Goal: Information Seeking & Learning: Learn about a topic

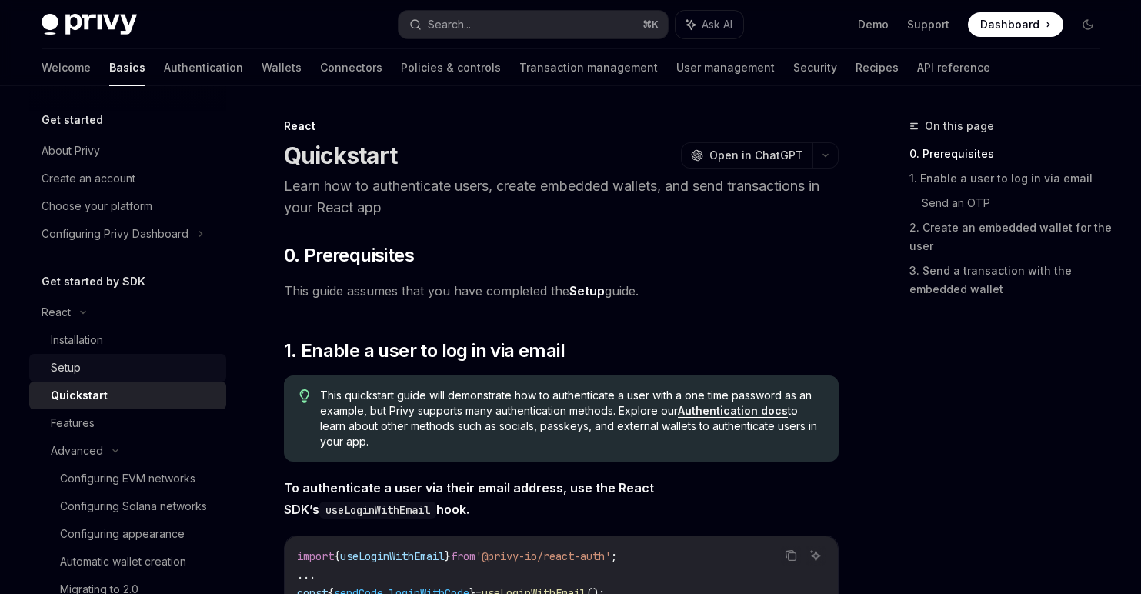
scroll to position [135, 0]
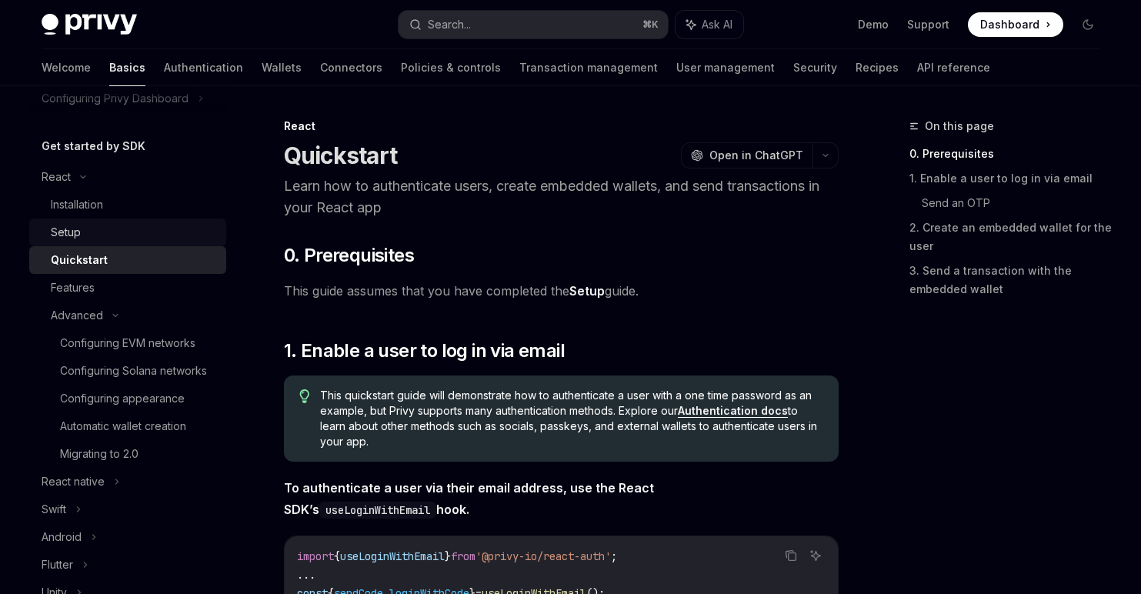
click at [124, 239] on div "Setup" at bounding box center [134, 232] width 166 height 18
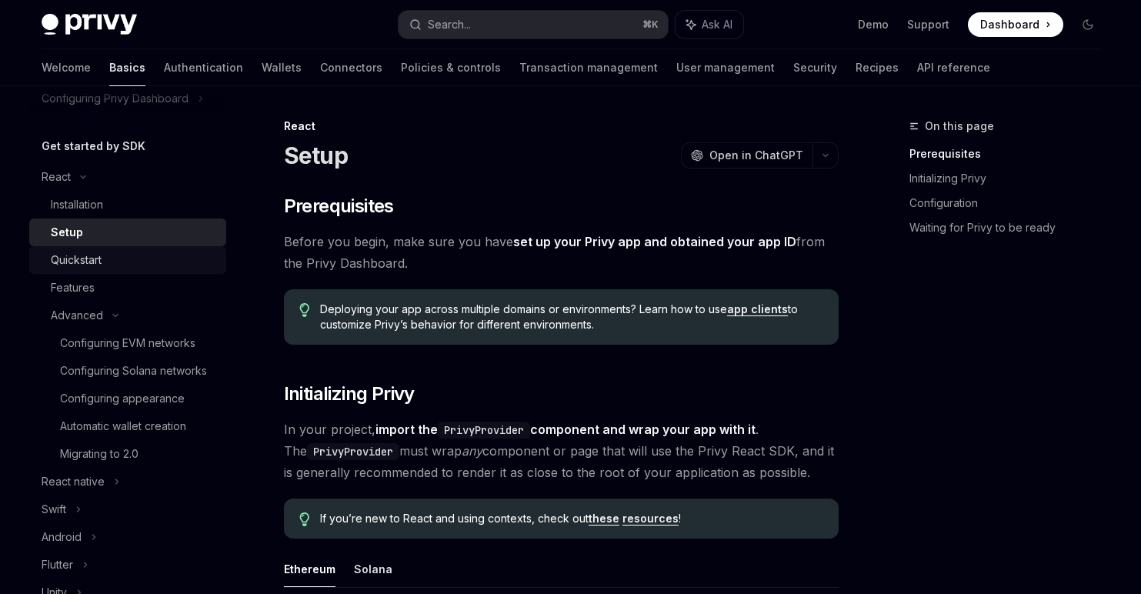
click at [99, 260] on div "Quickstart" at bounding box center [76, 260] width 51 height 18
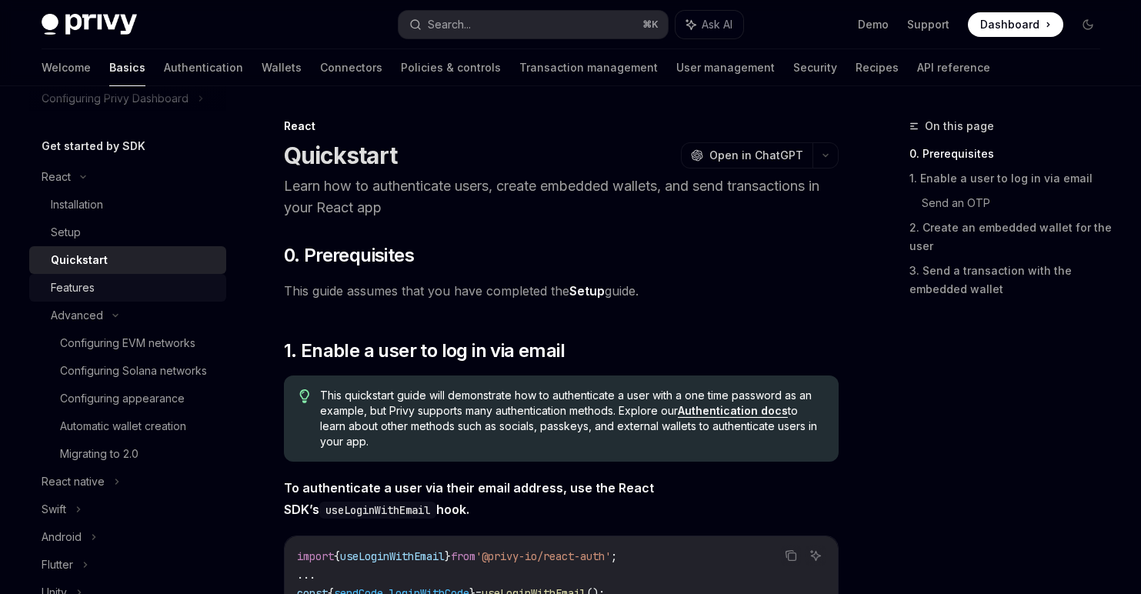
click at [84, 288] on div "Features" at bounding box center [73, 287] width 44 height 18
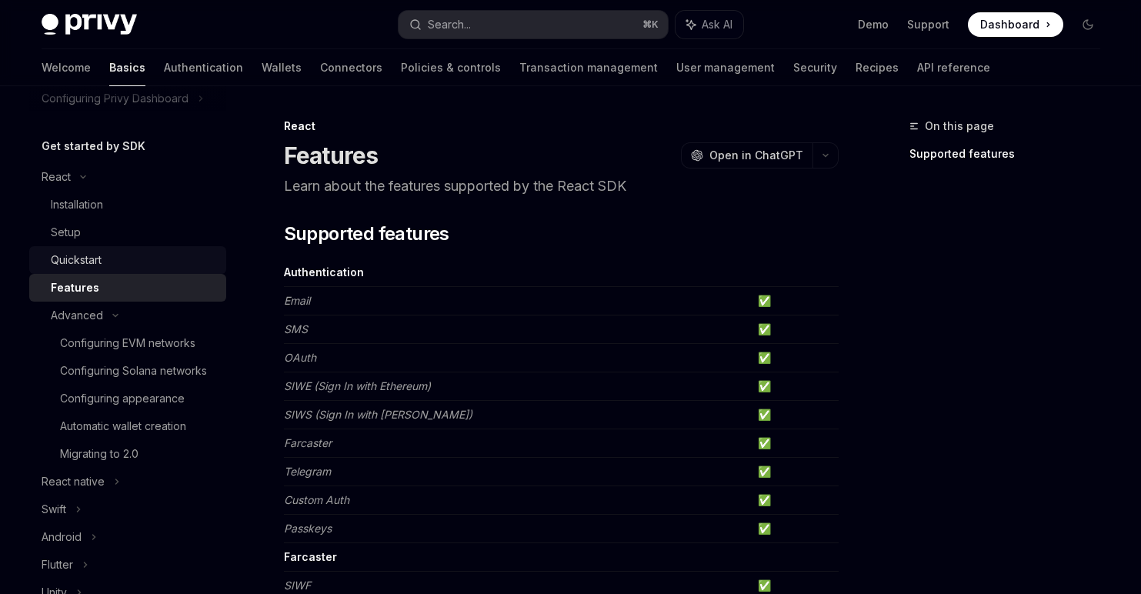
click at [128, 259] on div "Quickstart" at bounding box center [134, 260] width 166 height 18
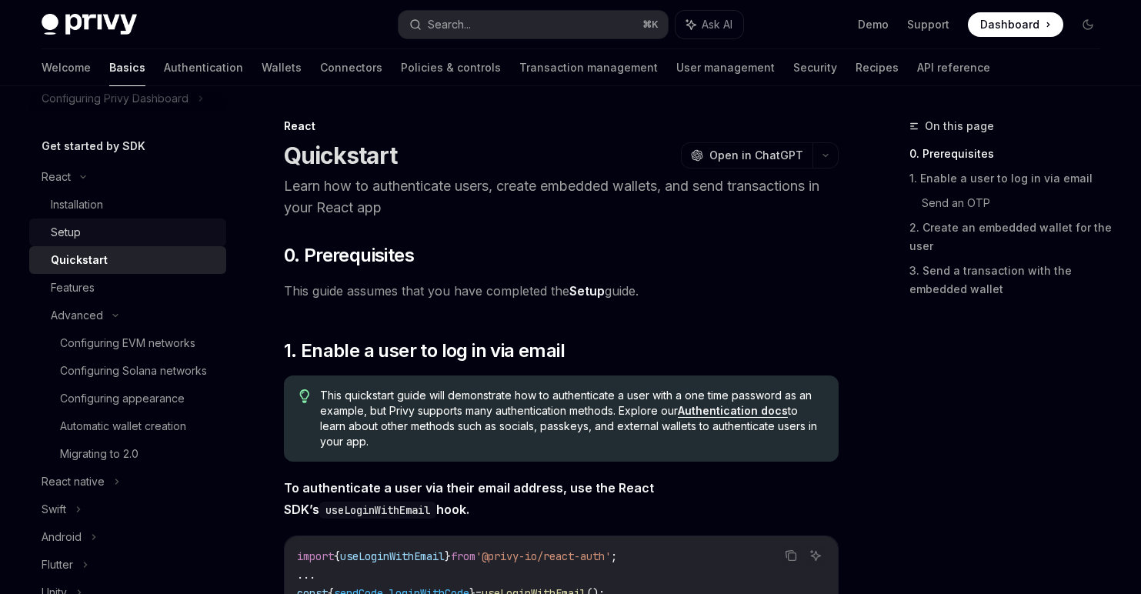
click at [127, 239] on div "Setup" at bounding box center [134, 232] width 166 height 18
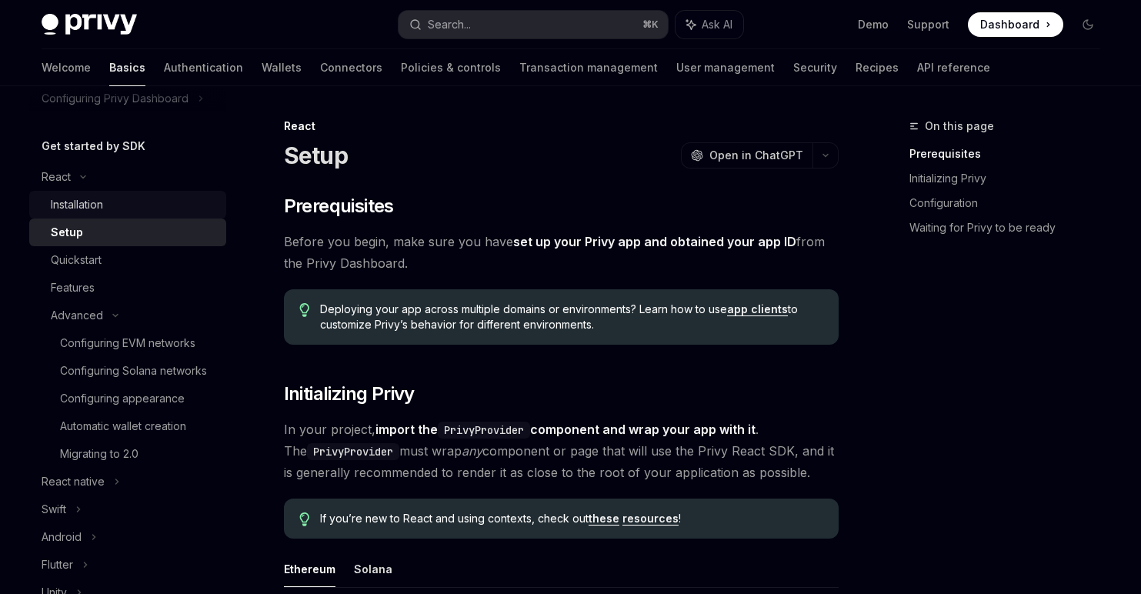
click at [128, 207] on div "Installation" at bounding box center [134, 204] width 166 height 18
type textarea "*"
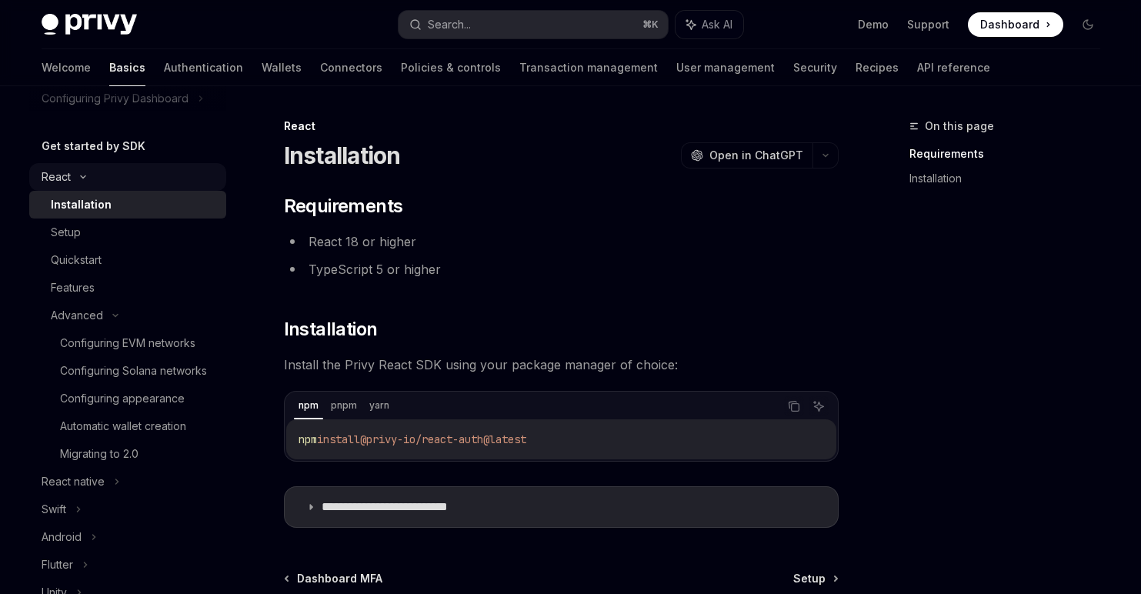
click at [68, 179] on div "React" at bounding box center [56, 177] width 29 height 18
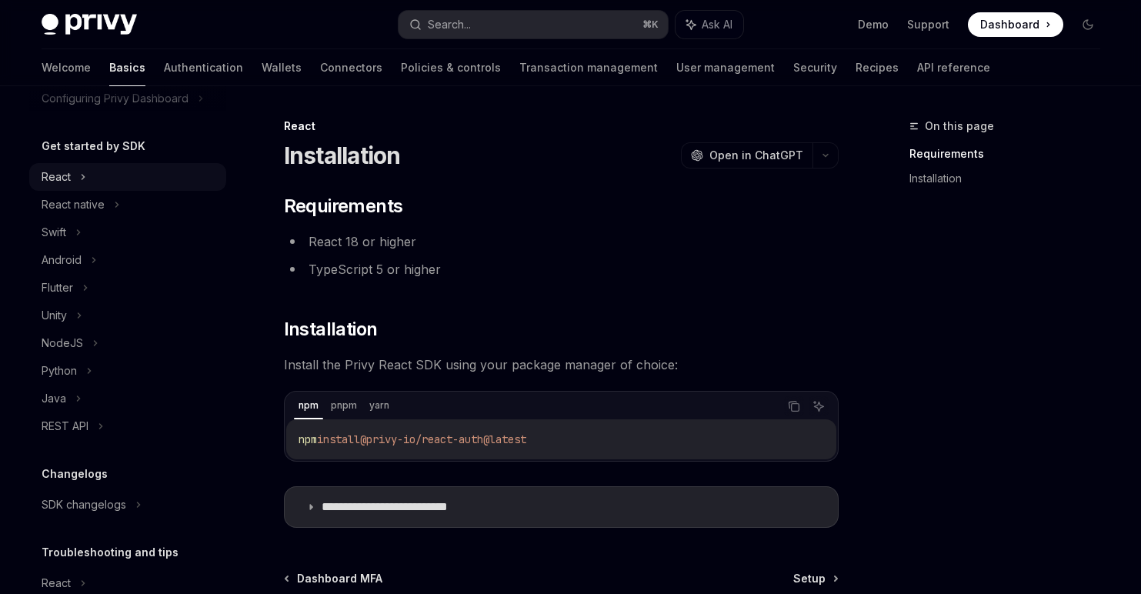
click at [58, 179] on div "React" at bounding box center [56, 177] width 29 height 18
